Goal: Navigation & Orientation: Go to known website

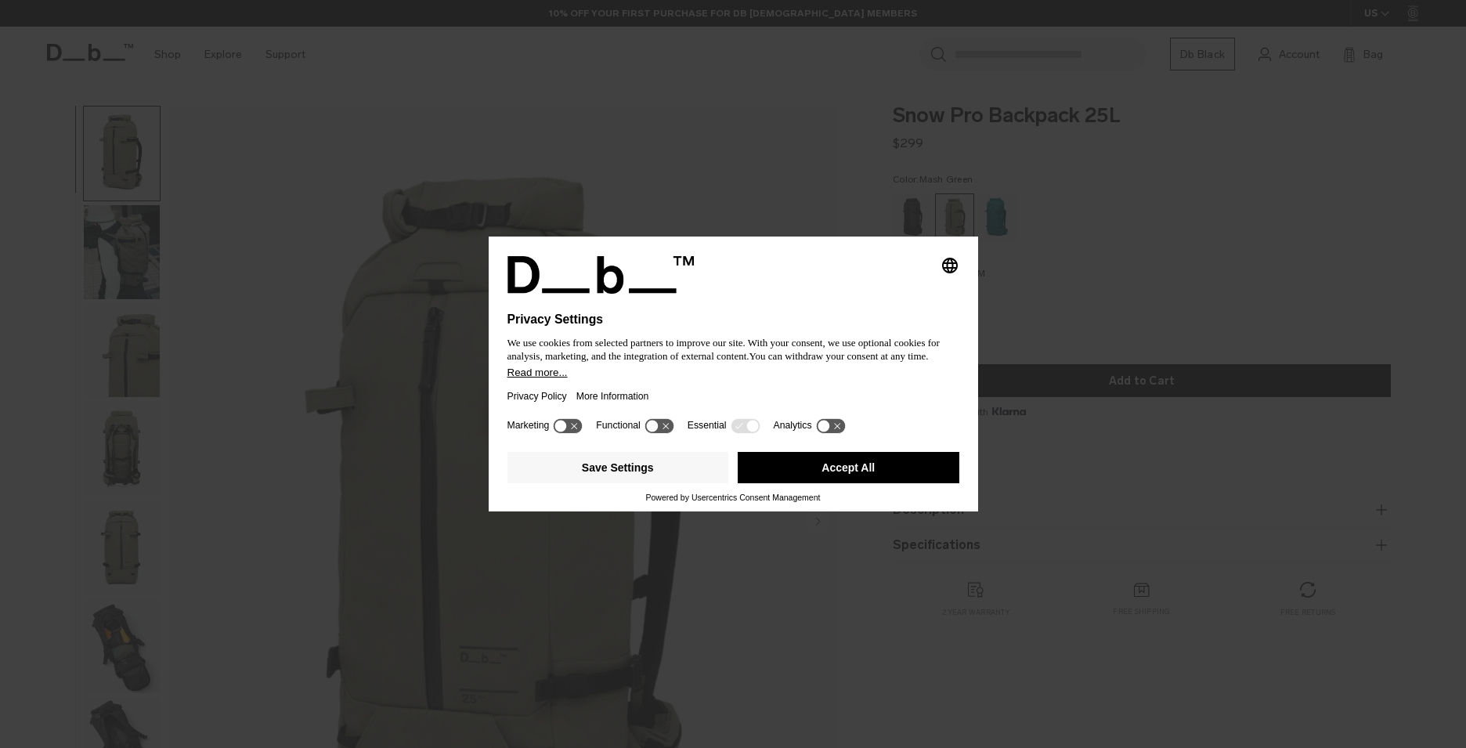
click at [849, 476] on button "Accept All" at bounding box center [849, 467] width 222 height 31
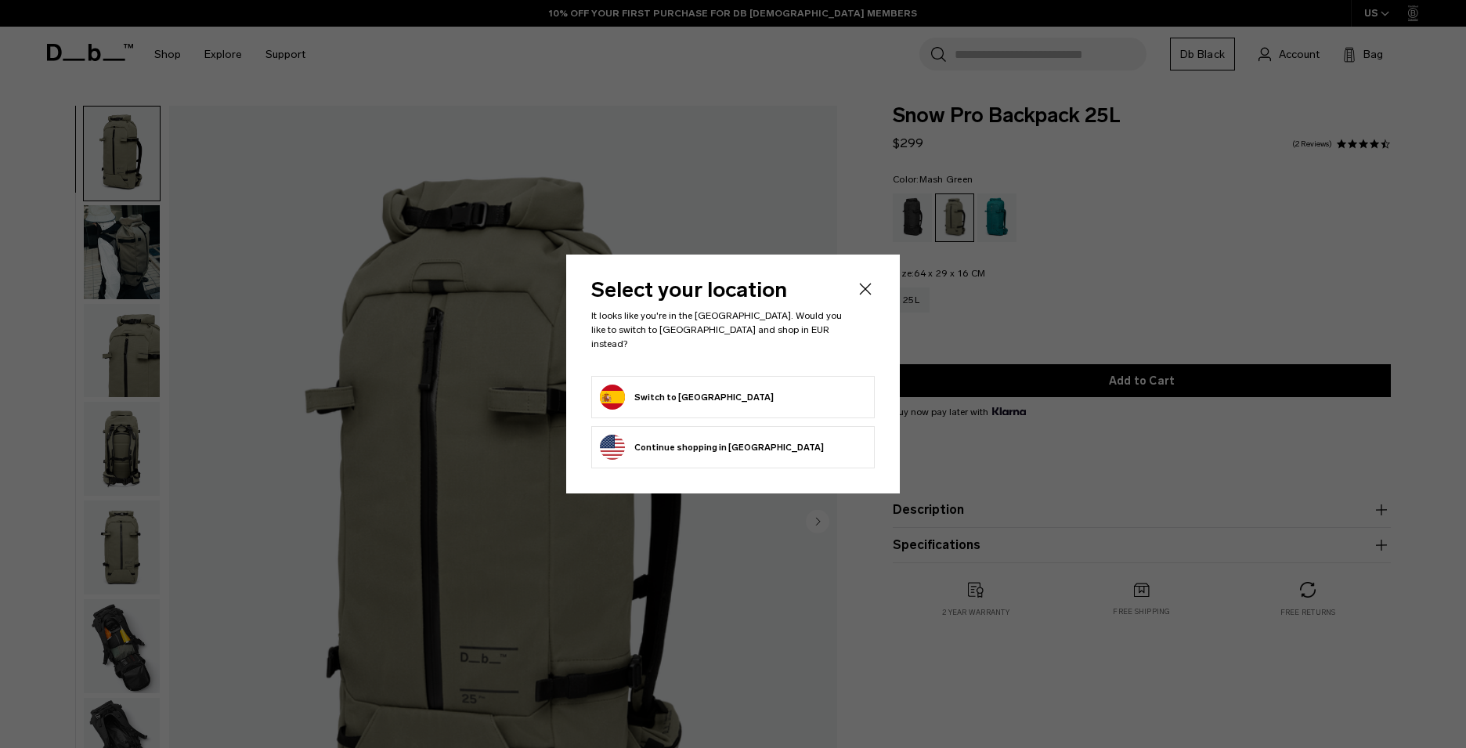
click at [767, 390] on form "Switch to Spain" at bounding box center [733, 397] width 266 height 25
click at [656, 391] on button "Switch to Spain" at bounding box center [687, 397] width 174 height 25
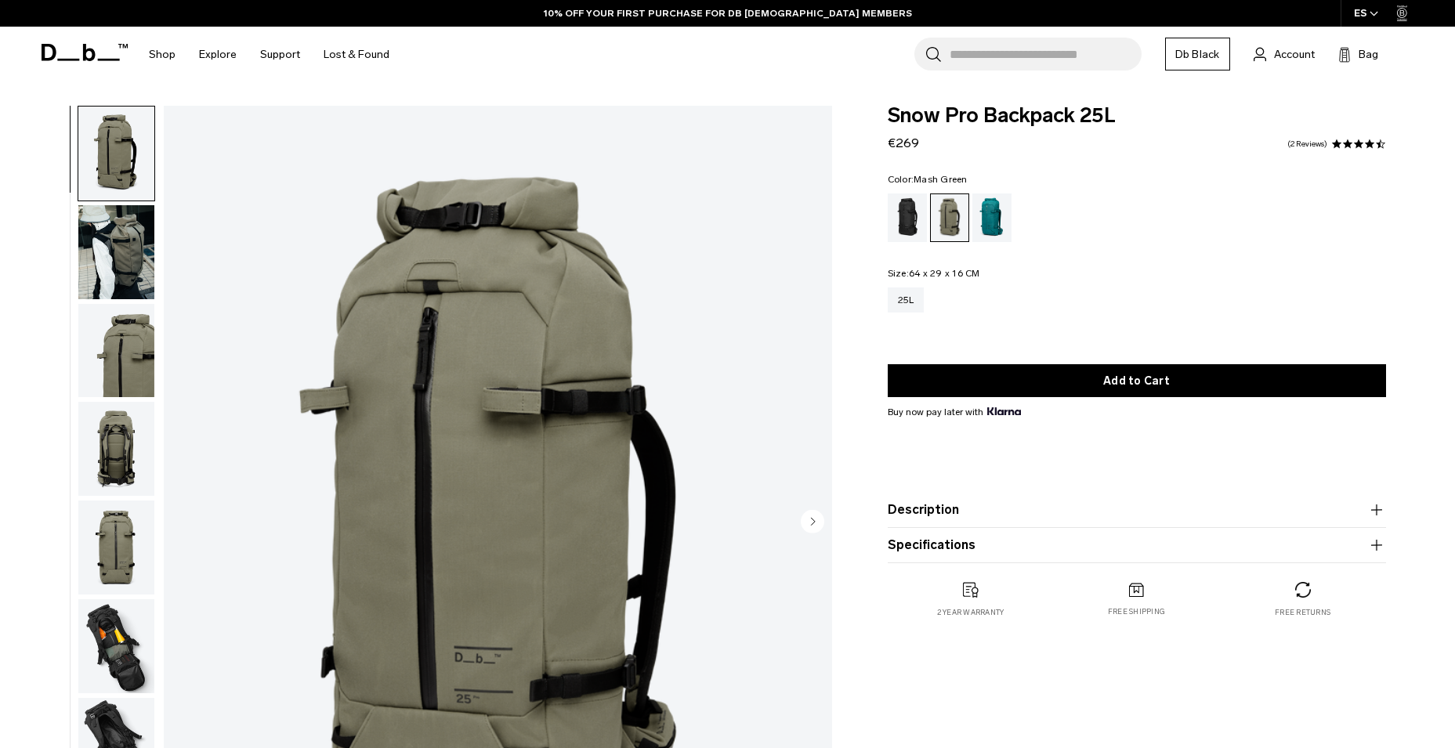
click at [120, 240] on img "button" at bounding box center [116, 252] width 76 height 94
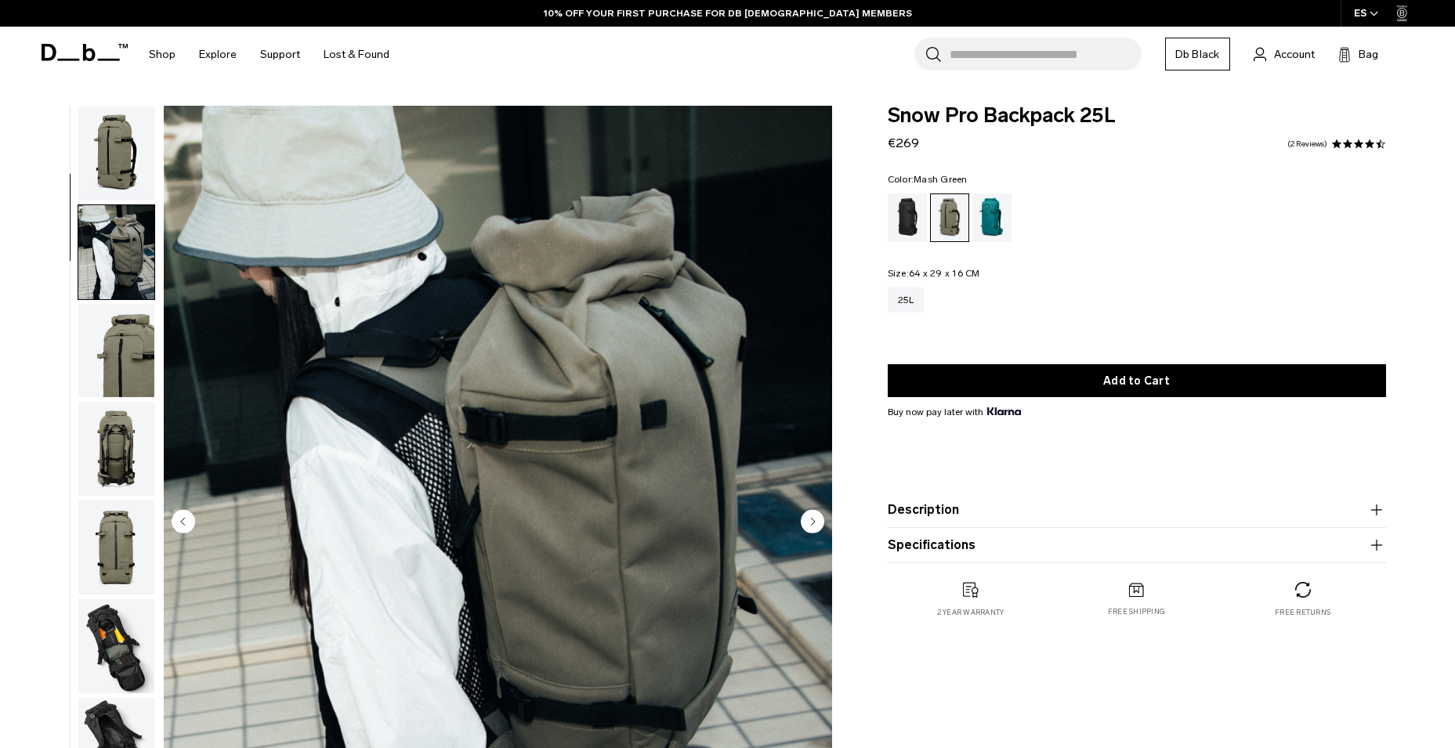
scroll to position [99, 0]
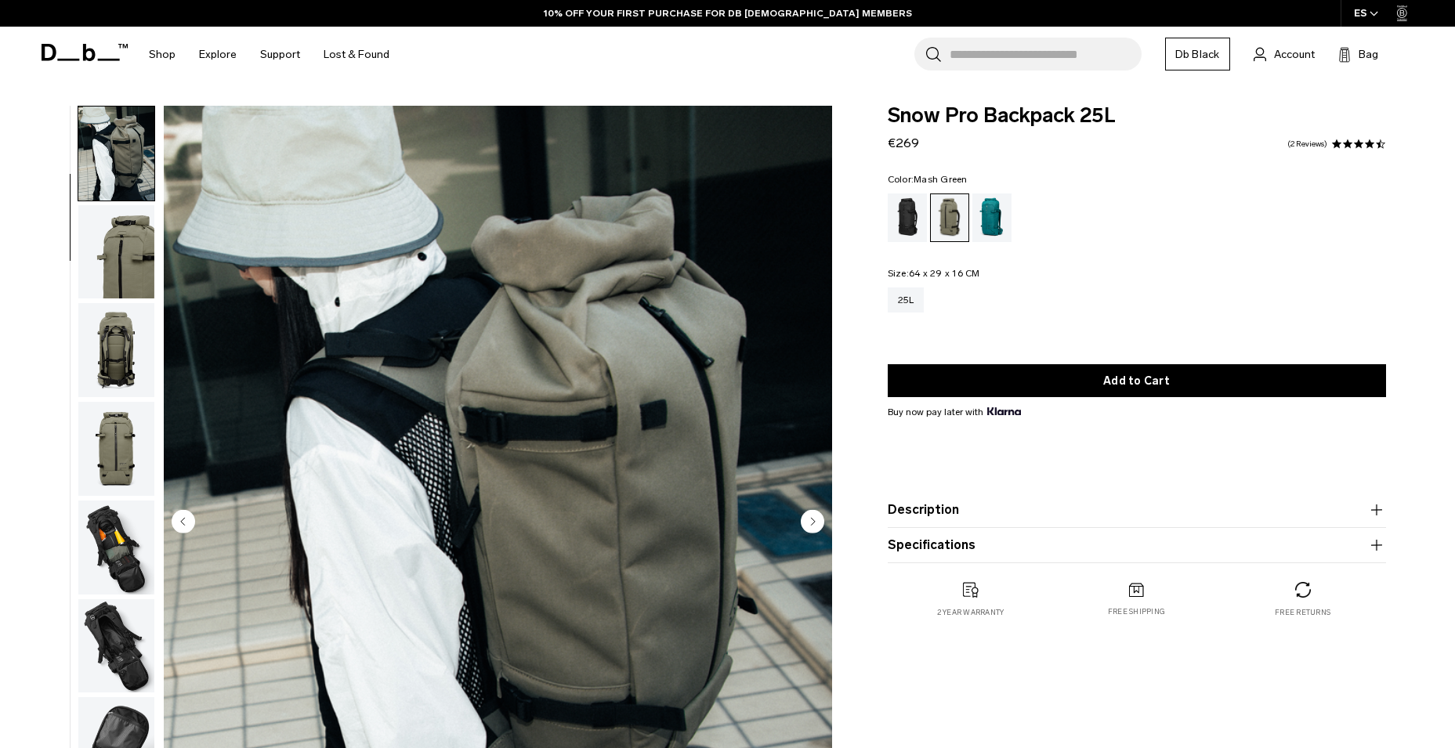
click at [119, 341] on img "button" at bounding box center [116, 350] width 76 height 94
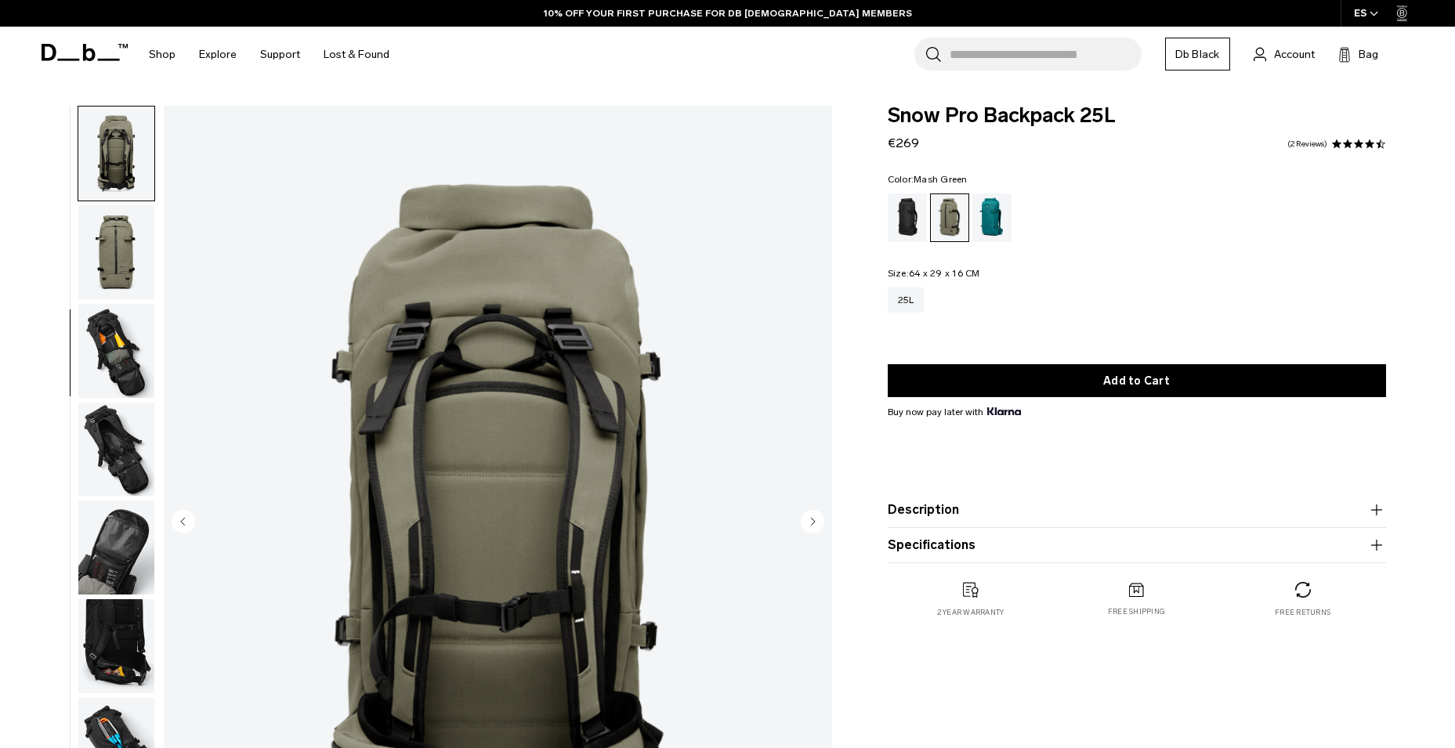
click at [121, 338] on img "button" at bounding box center [116, 351] width 76 height 94
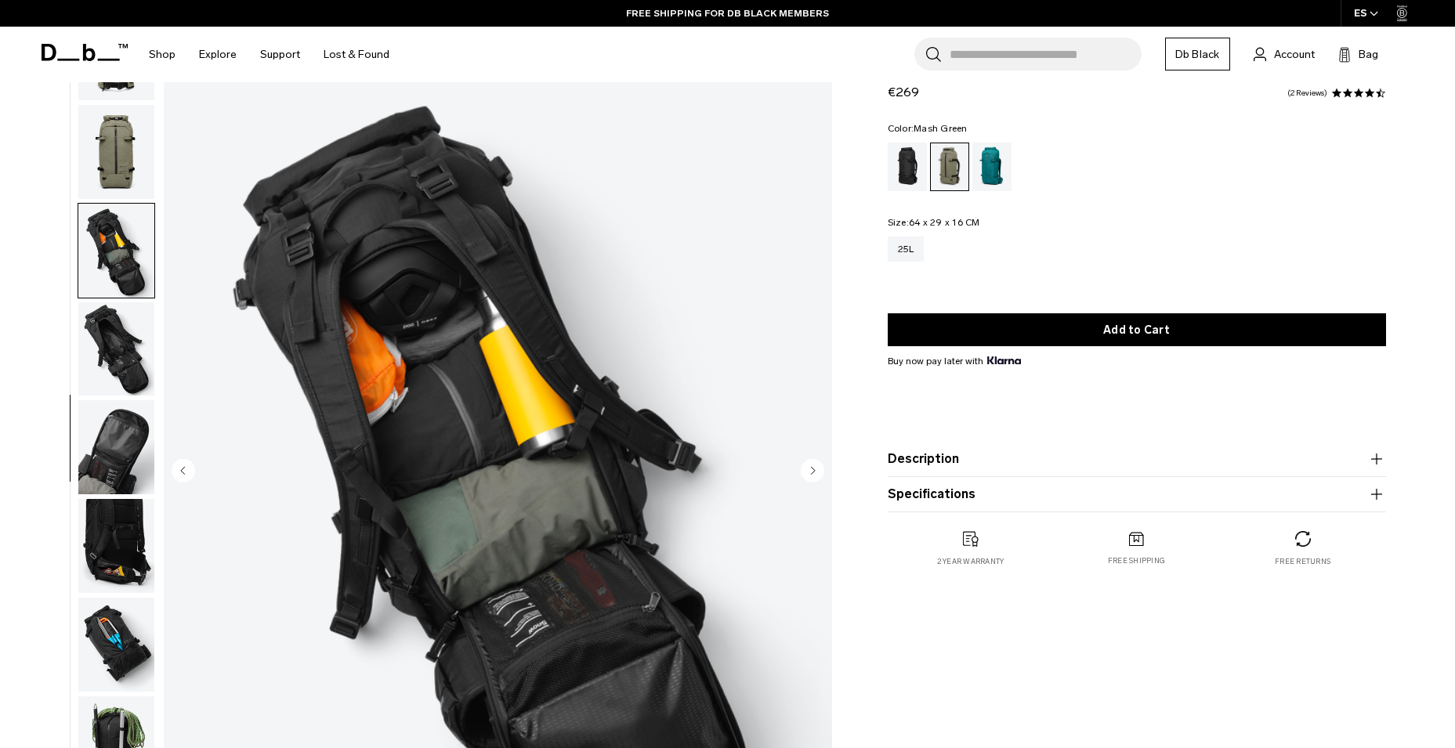
scroll to position [78, 0]
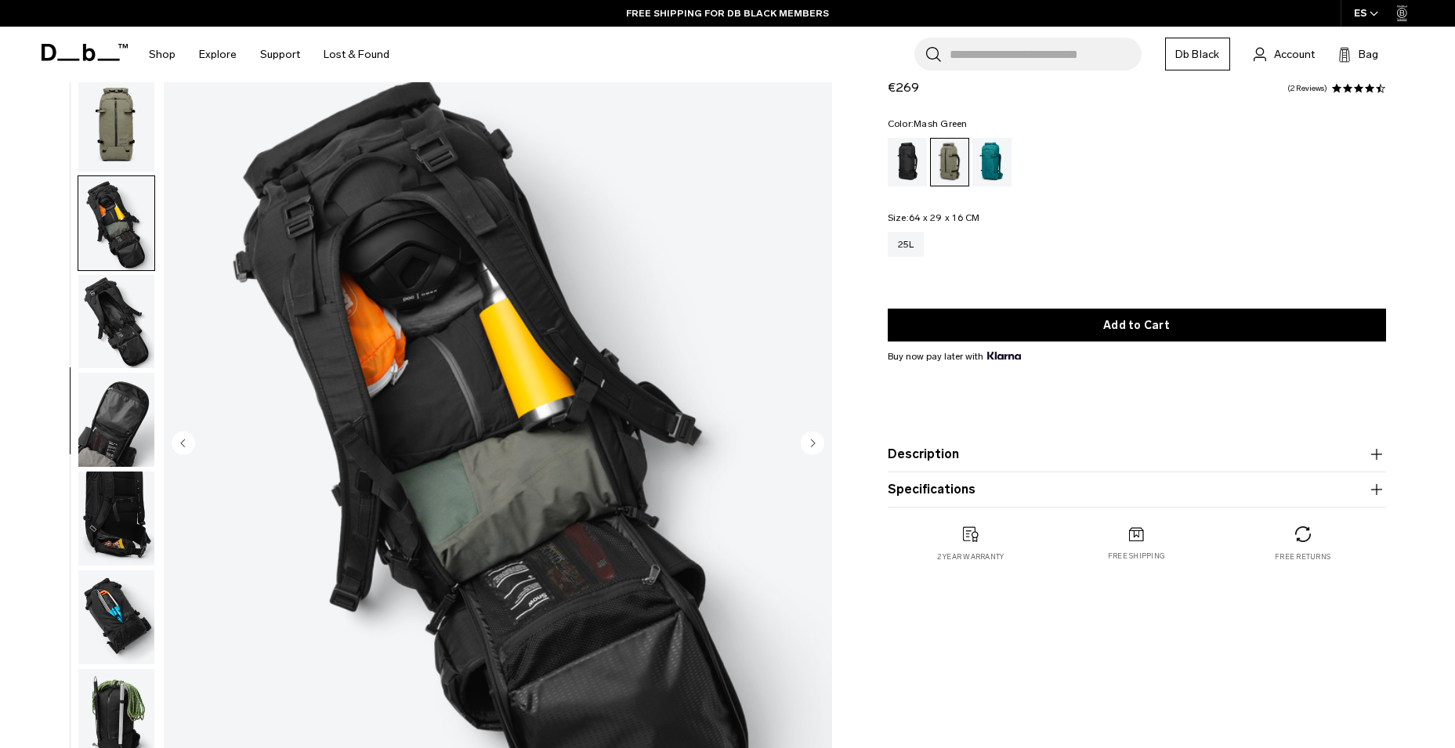
click at [118, 325] on img "button" at bounding box center [116, 322] width 76 height 94
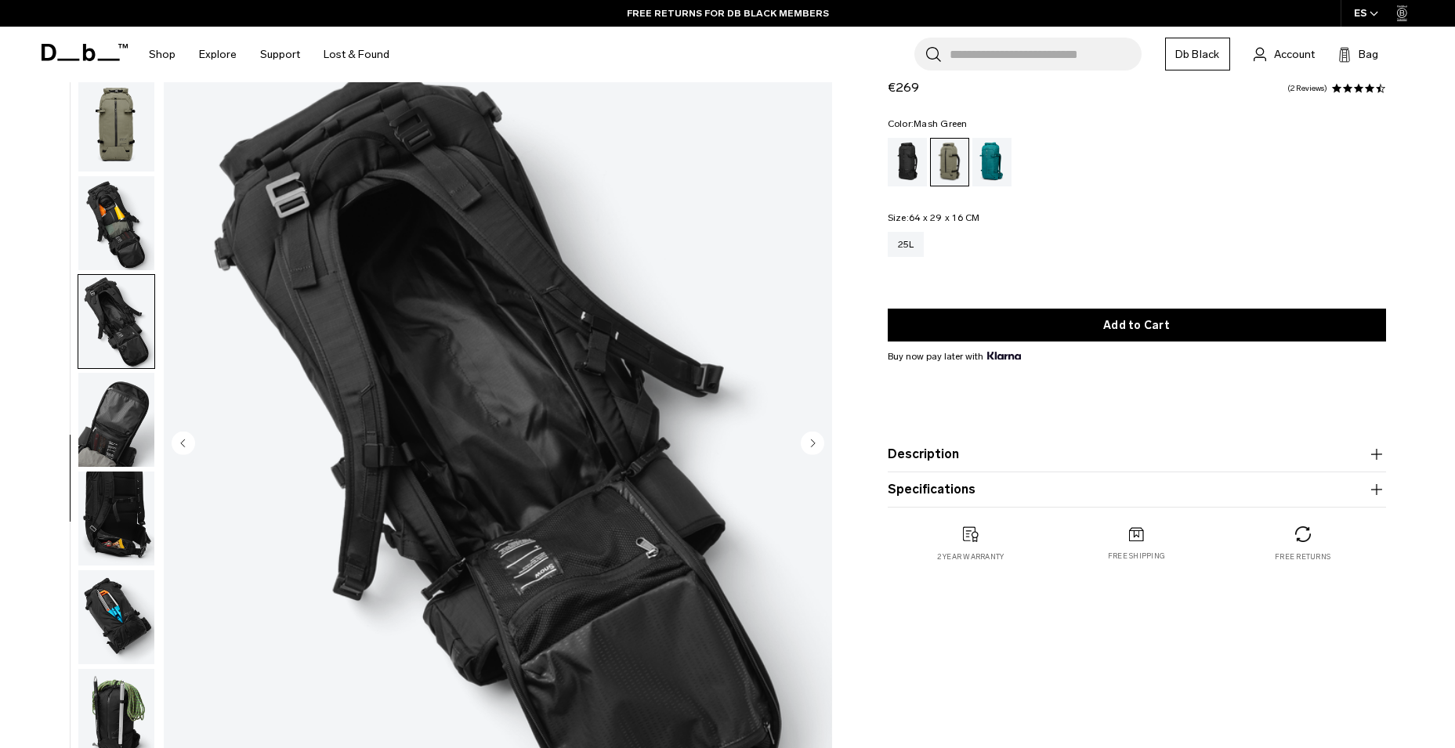
click at [114, 399] on img "button" at bounding box center [116, 420] width 76 height 94
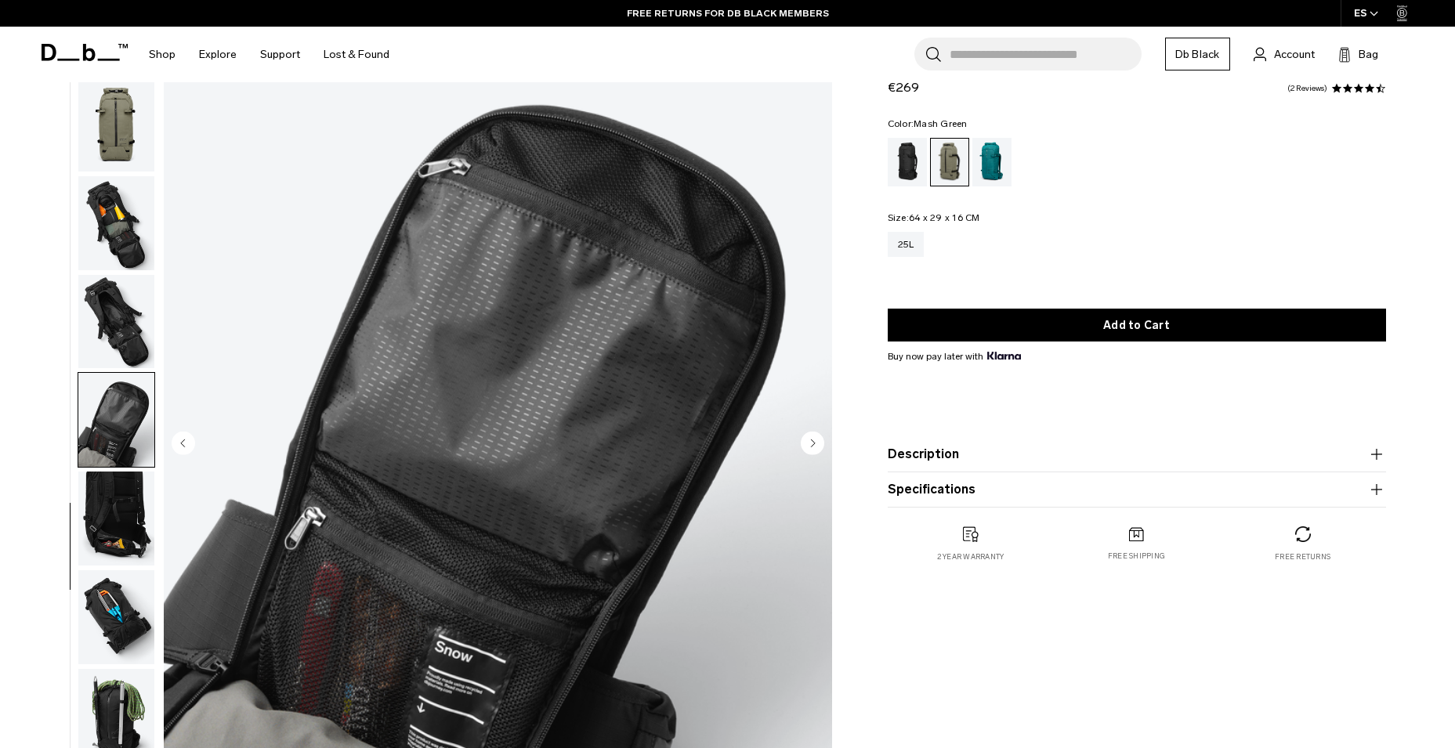
scroll to position [157, 0]
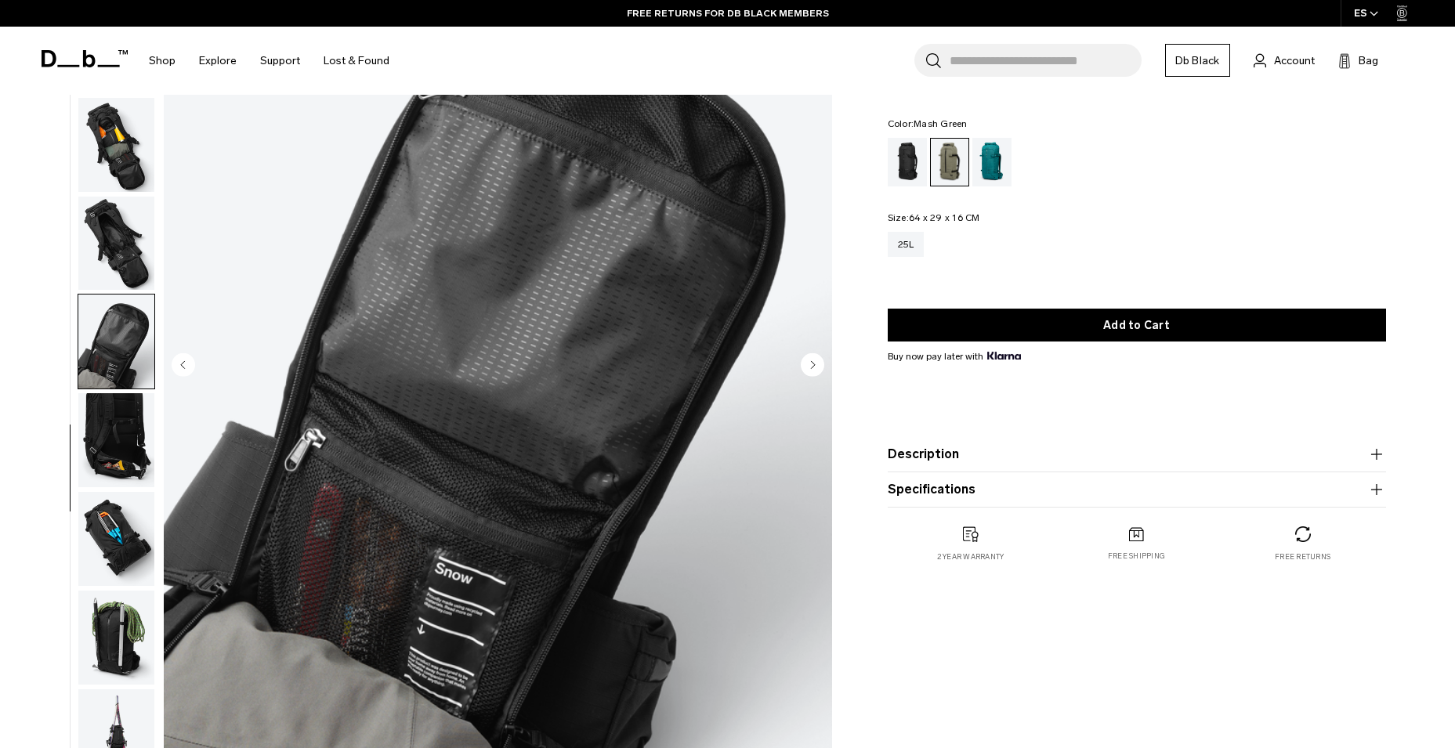
click at [114, 436] on img "button" at bounding box center [116, 440] width 76 height 94
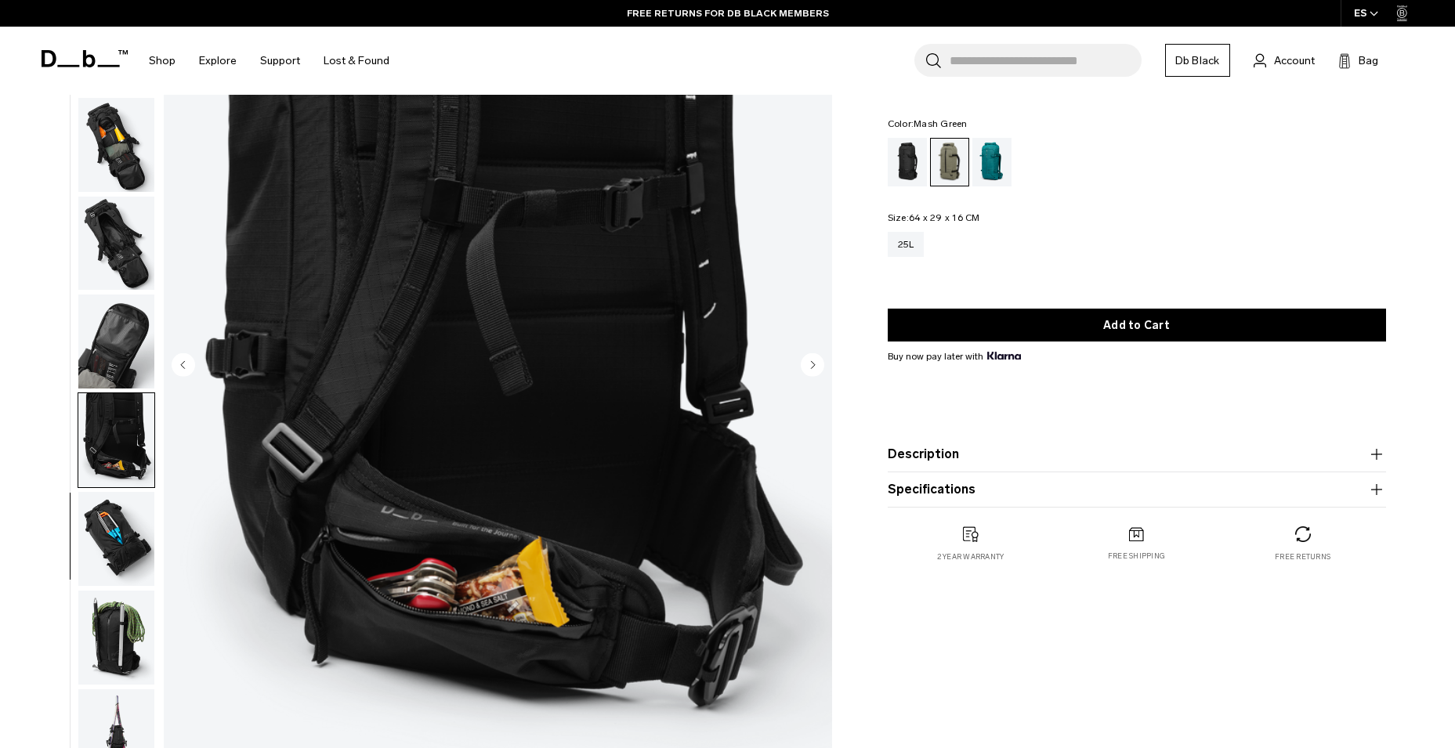
click at [116, 530] on img "button" at bounding box center [116, 539] width 76 height 94
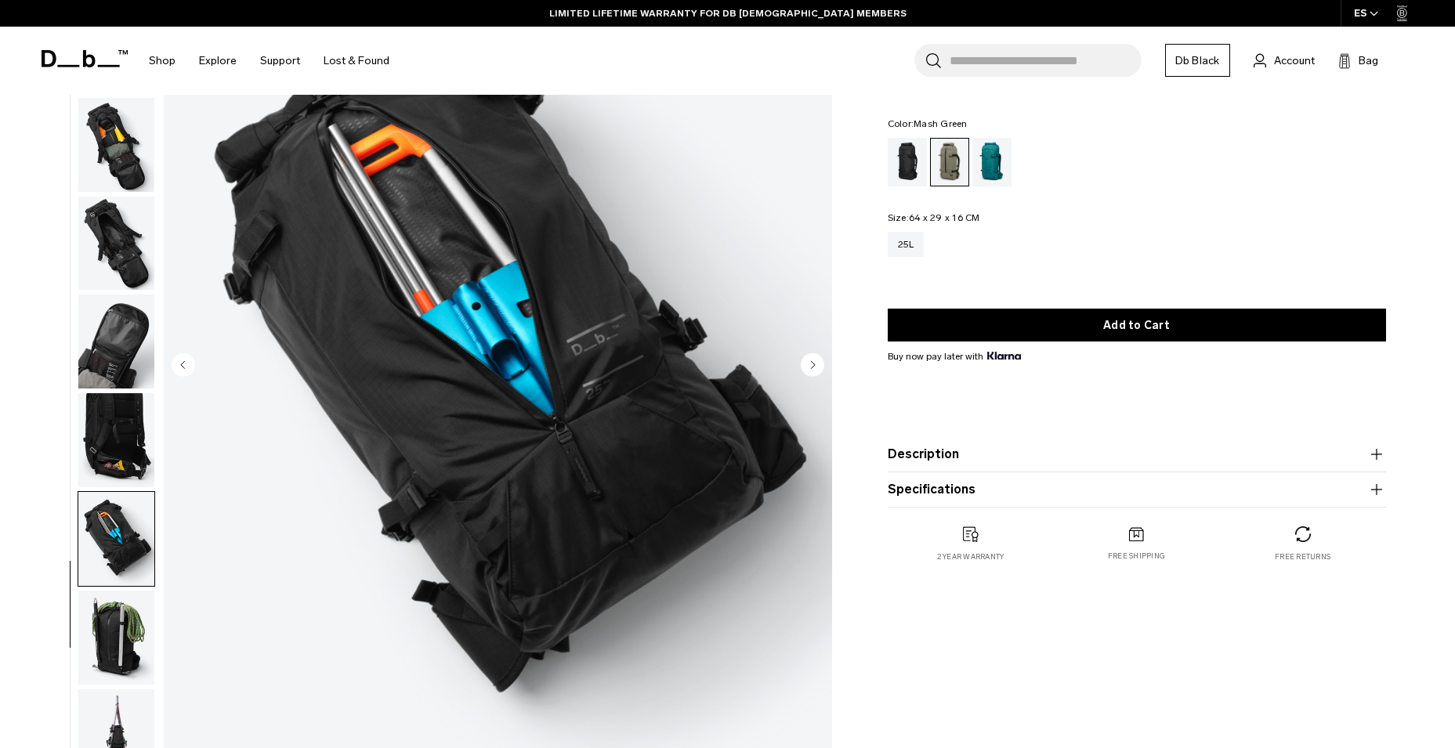
click at [118, 613] on img "button" at bounding box center [116, 638] width 76 height 94
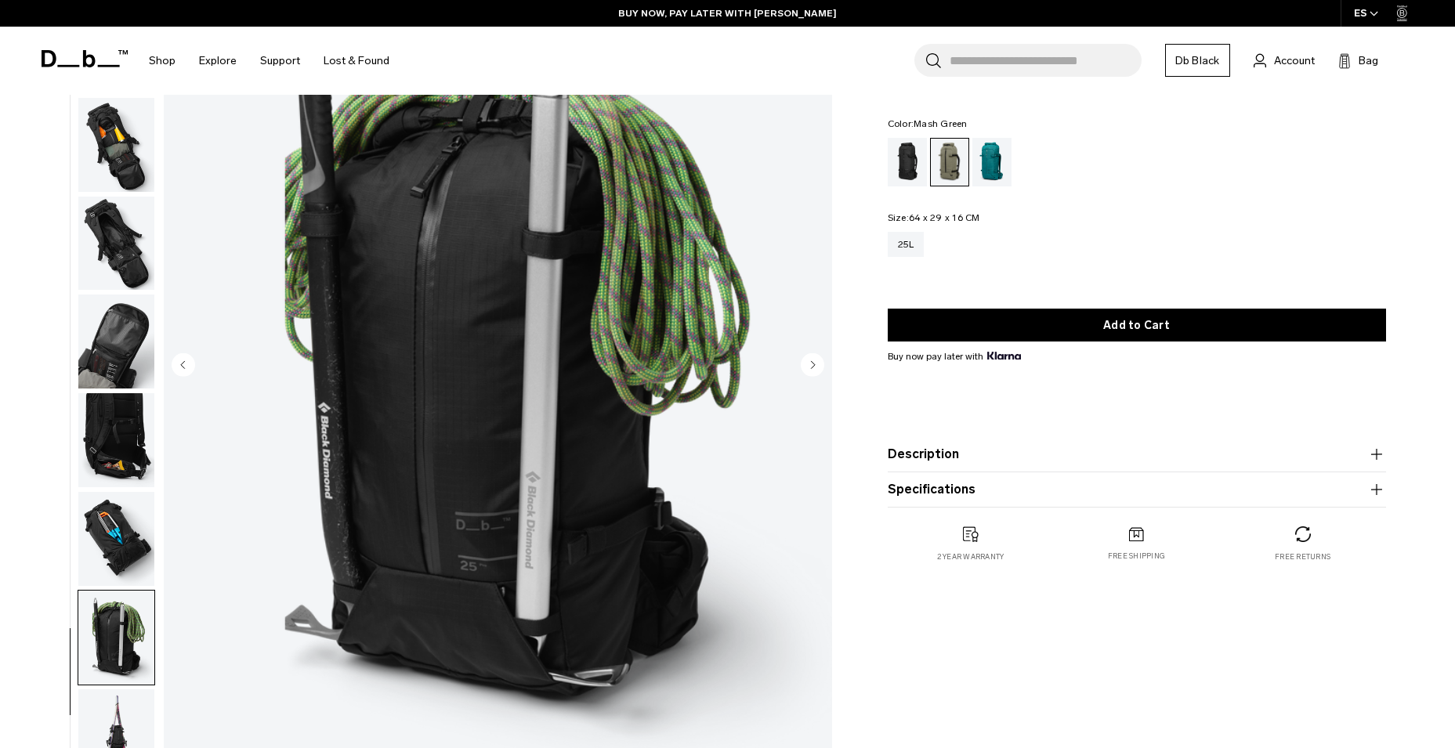
scroll to position [235, 0]
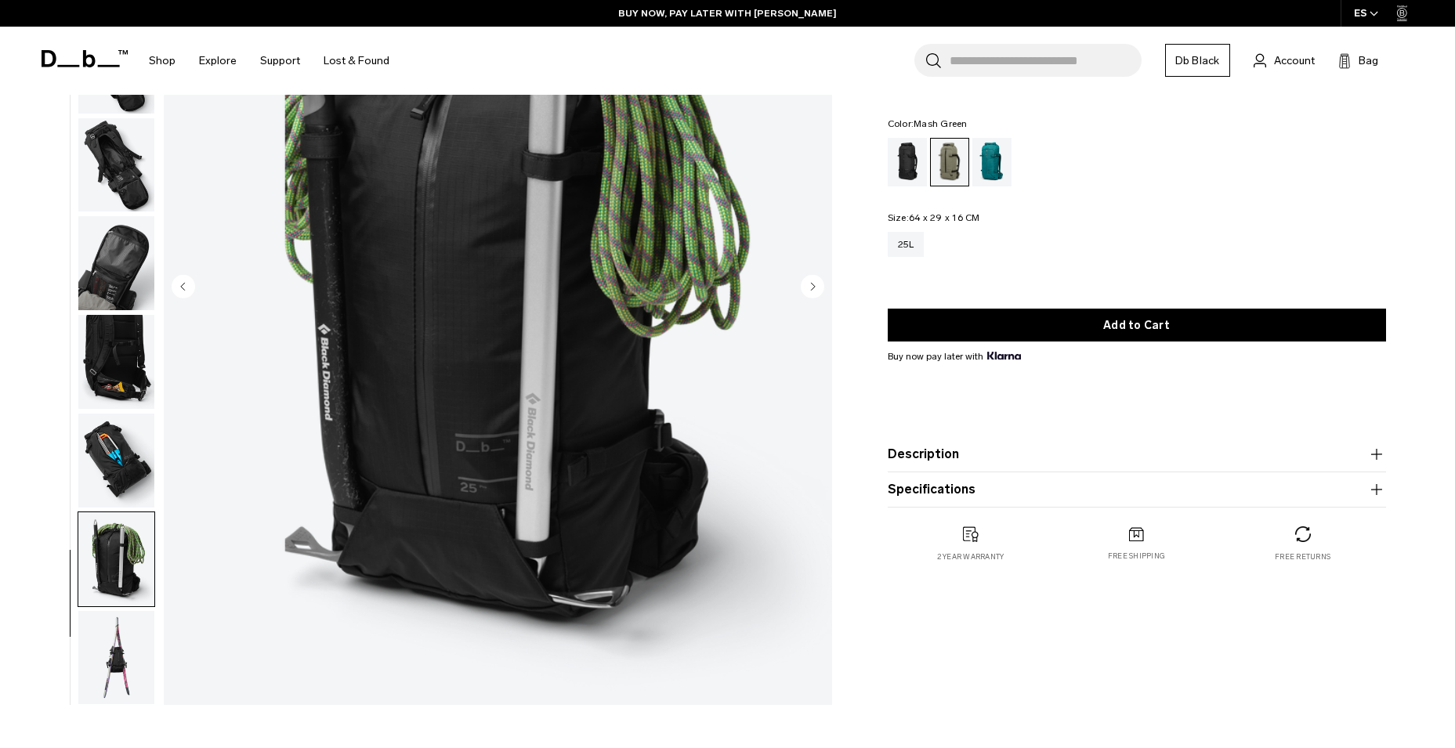
click at [67, 60] on icon at bounding box center [85, 58] width 86 height 17
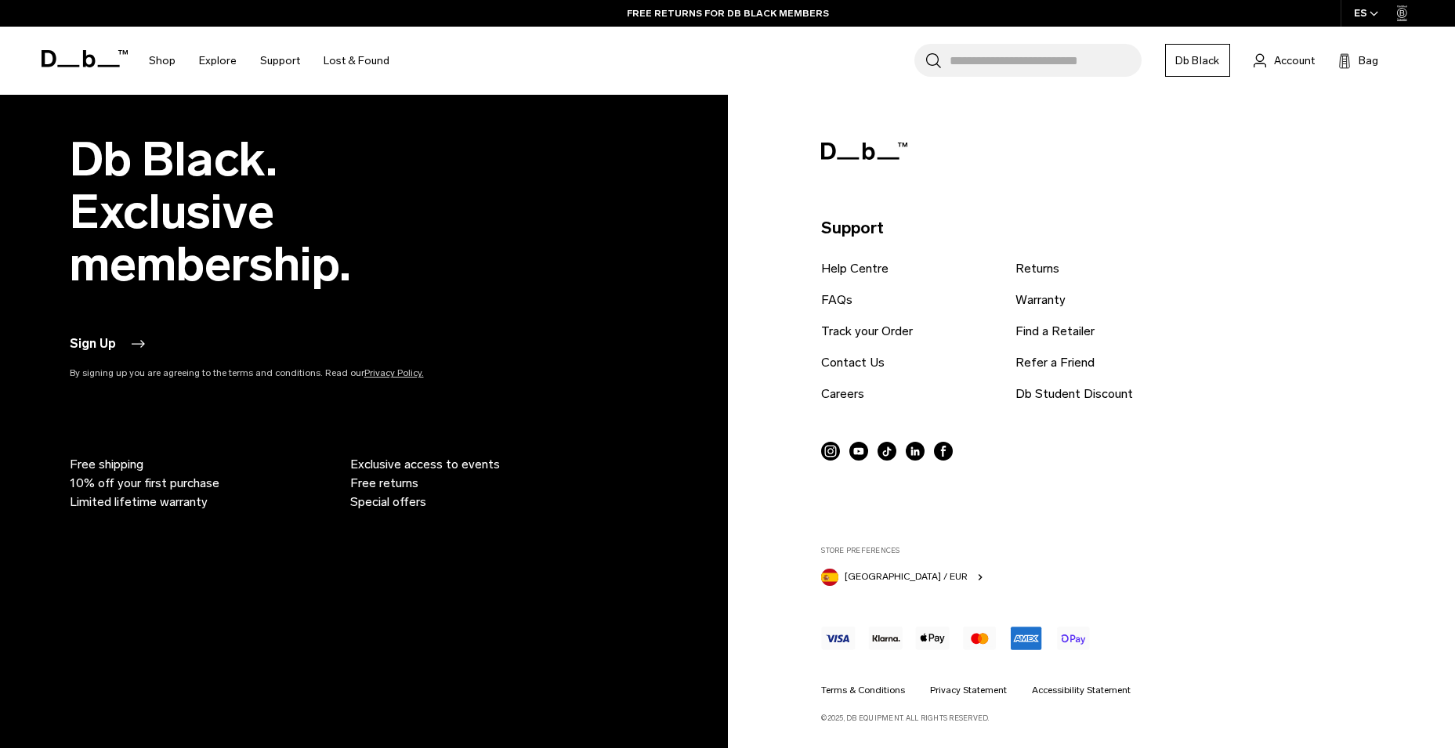
scroll to position [3794, 0]
